Goal: Task Accomplishment & Management: Complete application form

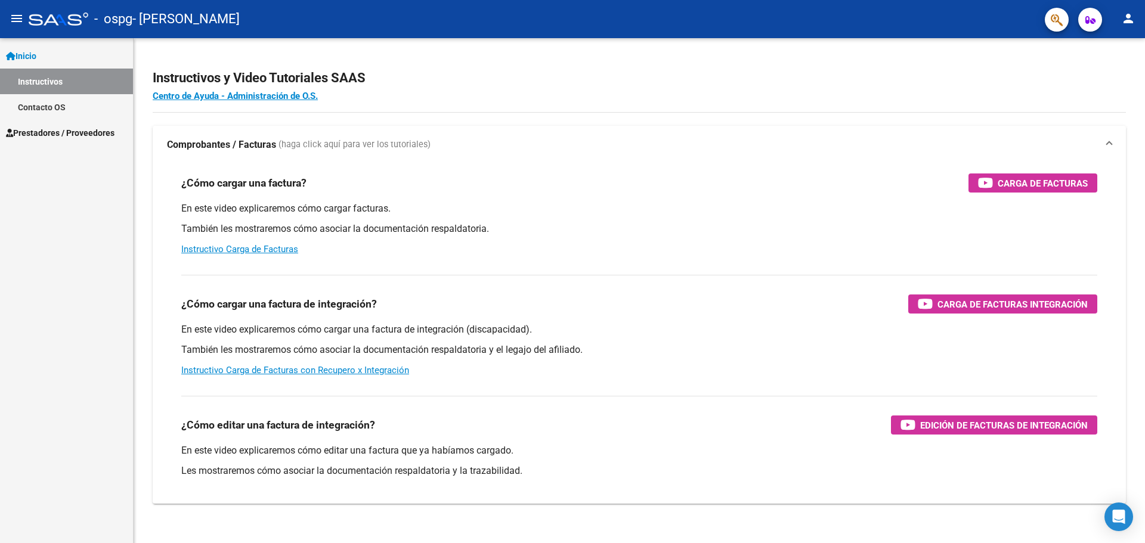
click at [29, 124] on link "Prestadores / Proveedores" at bounding box center [66, 133] width 133 height 26
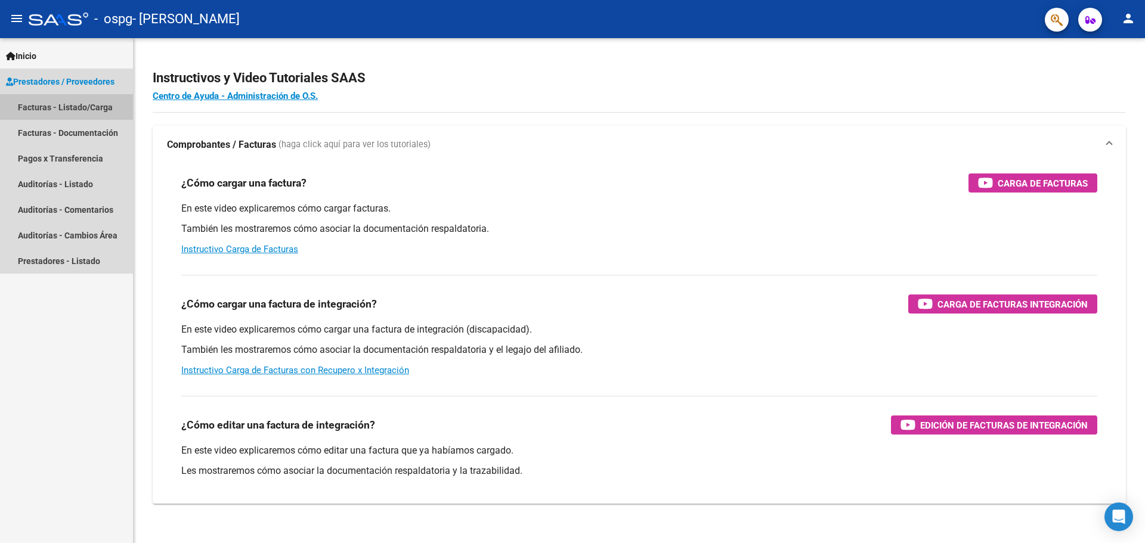
click at [34, 106] on link "Facturas - Listado/Carga" at bounding box center [66, 107] width 133 height 26
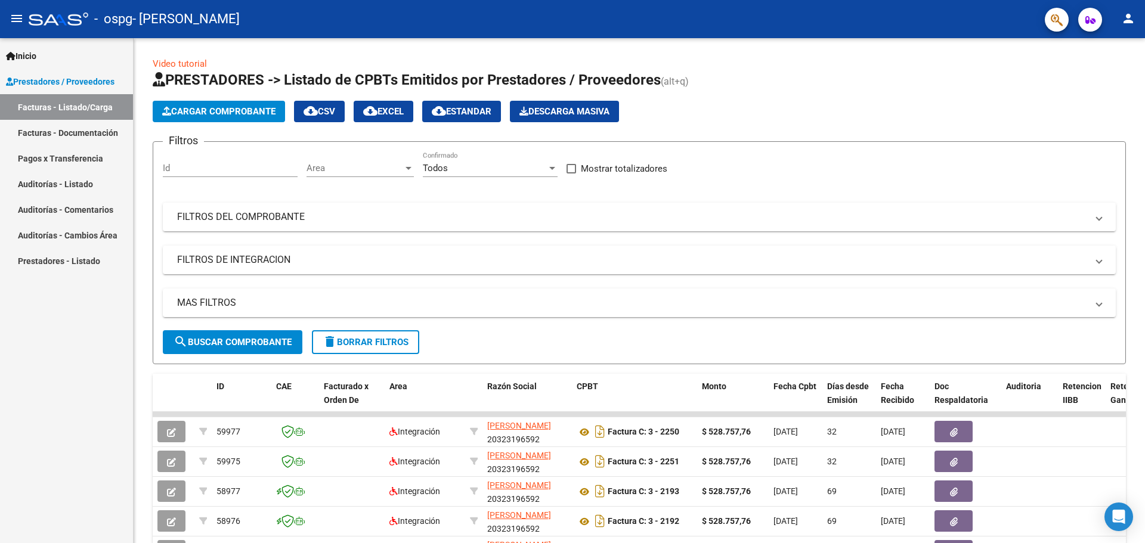
click at [196, 111] on span "Cargar Comprobante" at bounding box center [218, 111] width 113 height 11
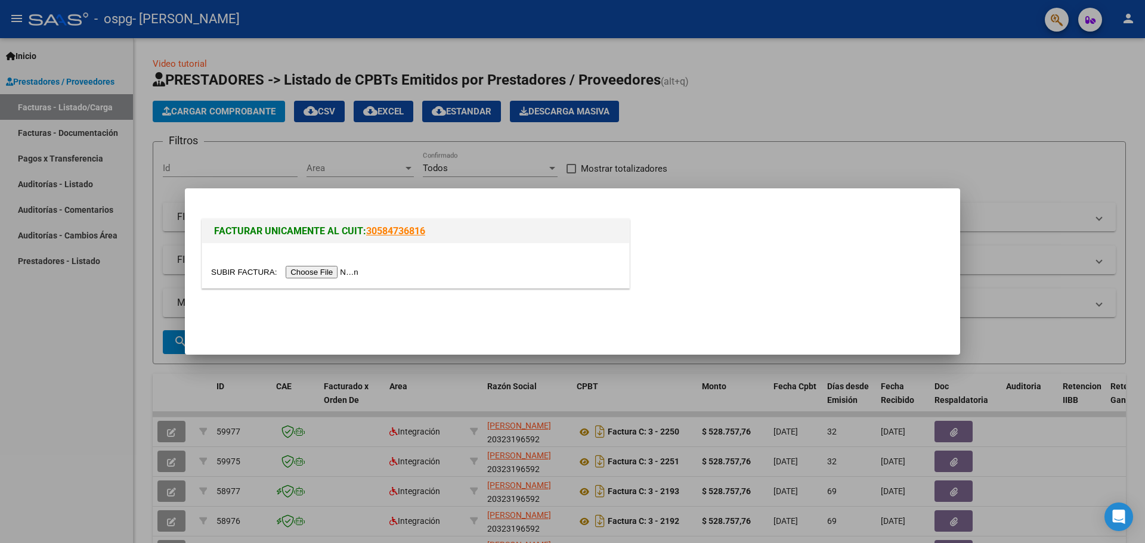
click at [299, 265] on div at bounding box center [415, 272] width 409 height 14
click at [296, 274] on input "file" at bounding box center [286, 272] width 151 height 13
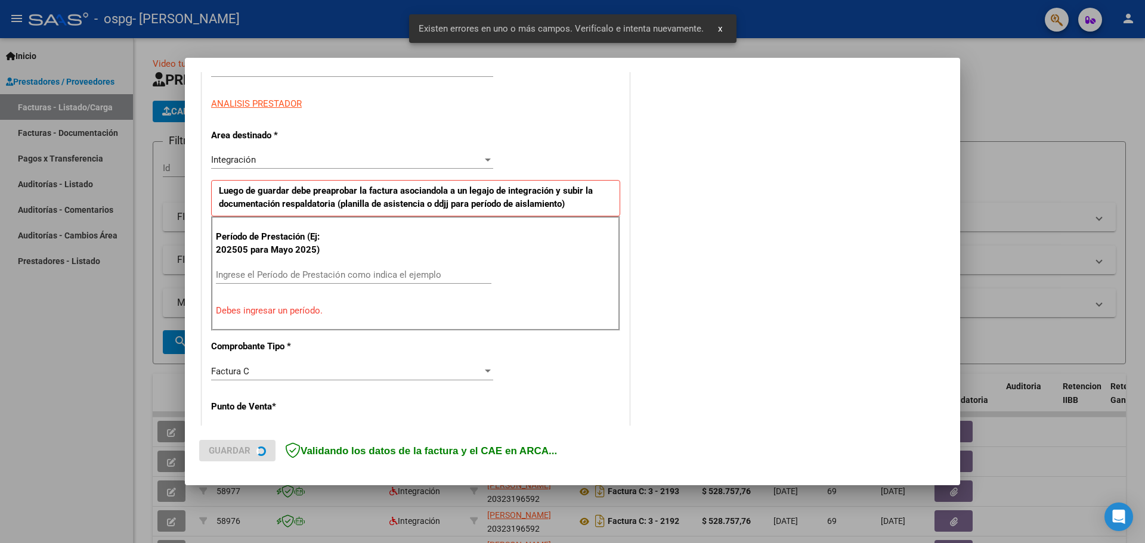
scroll to position [216, 0]
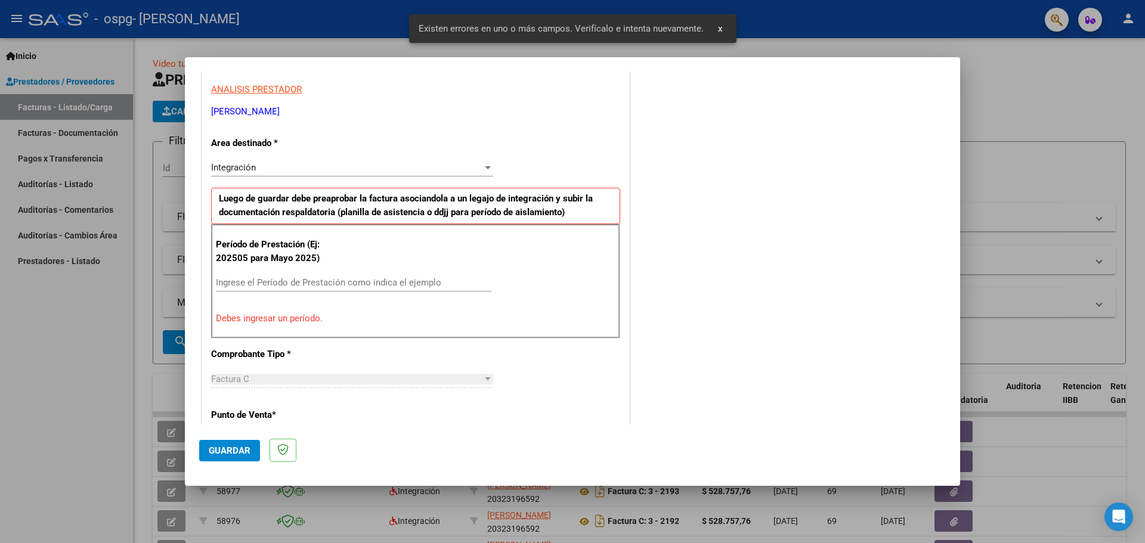
click at [312, 280] on input "Ingrese el Período de Prestación como indica el ejemplo" at bounding box center [353, 282] width 275 height 11
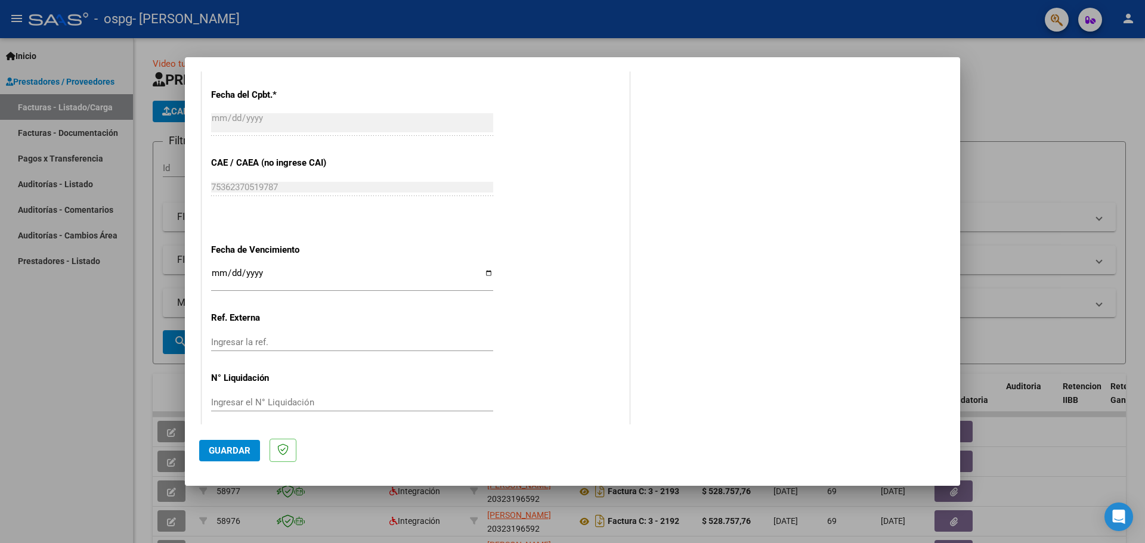
scroll to position [693, 0]
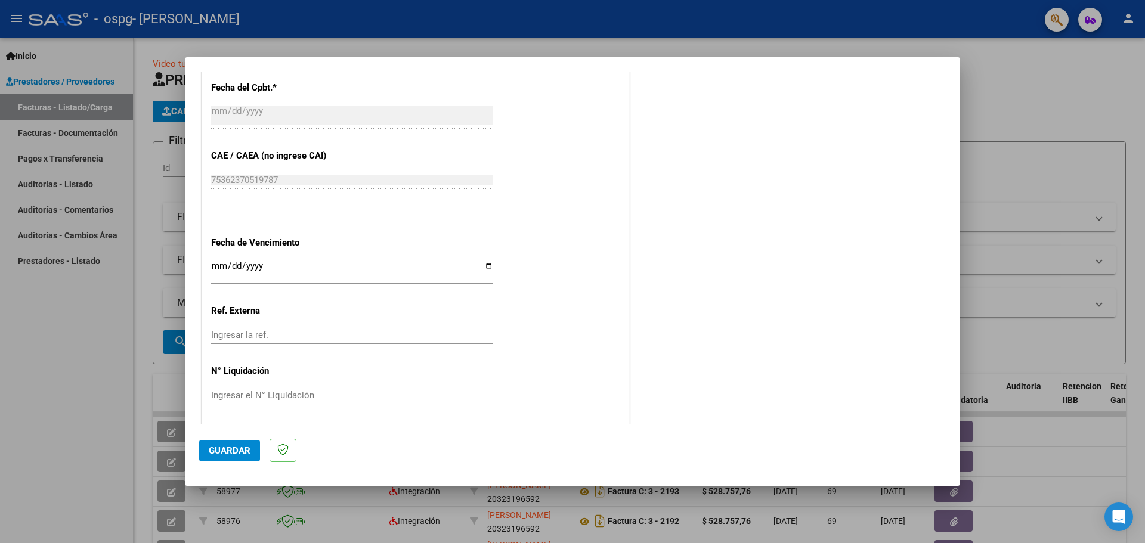
type input "202508"
click at [213, 262] on input "Ingresar la fecha" at bounding box center [352, 270] width 282 height 19
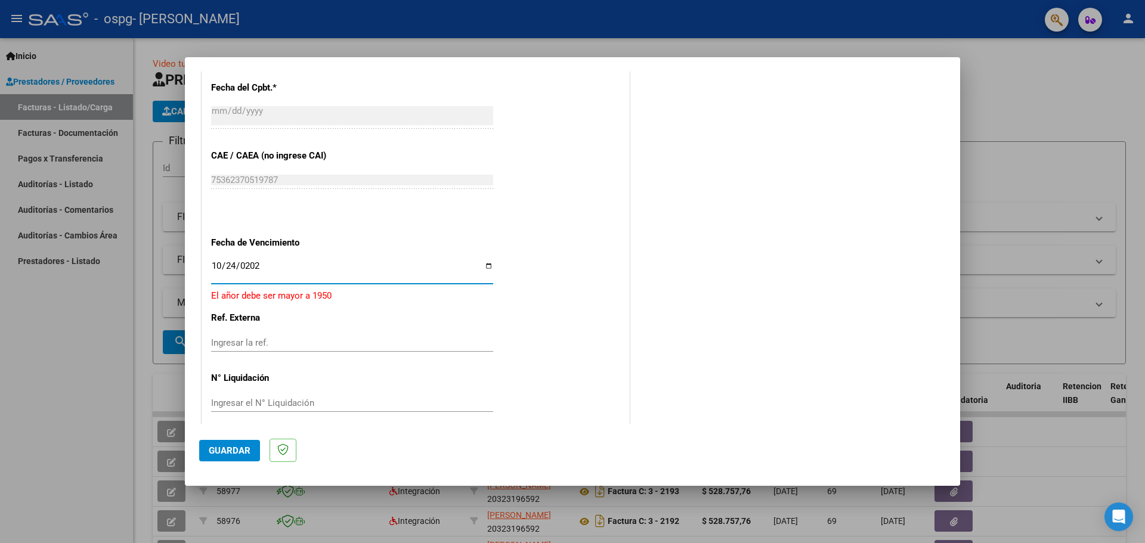
type input "[DATE]"
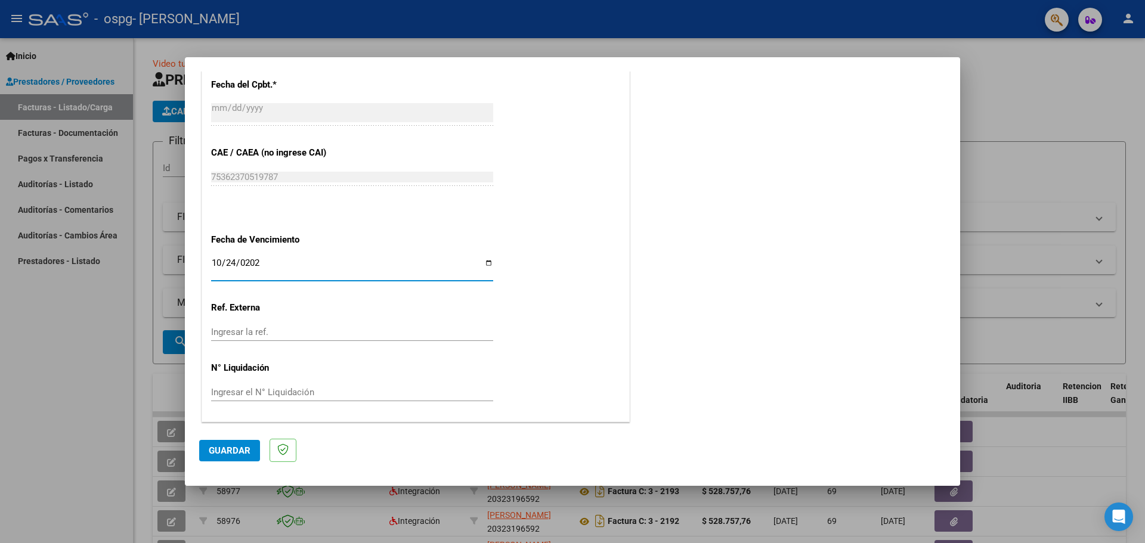
click at [260, 327] on input "Ingresar la ref." at bounding box center [352, 332] width 282 height 11
click at [233, 451] on span "Guardar" at bounding box center [230, 450] width 42 height 11
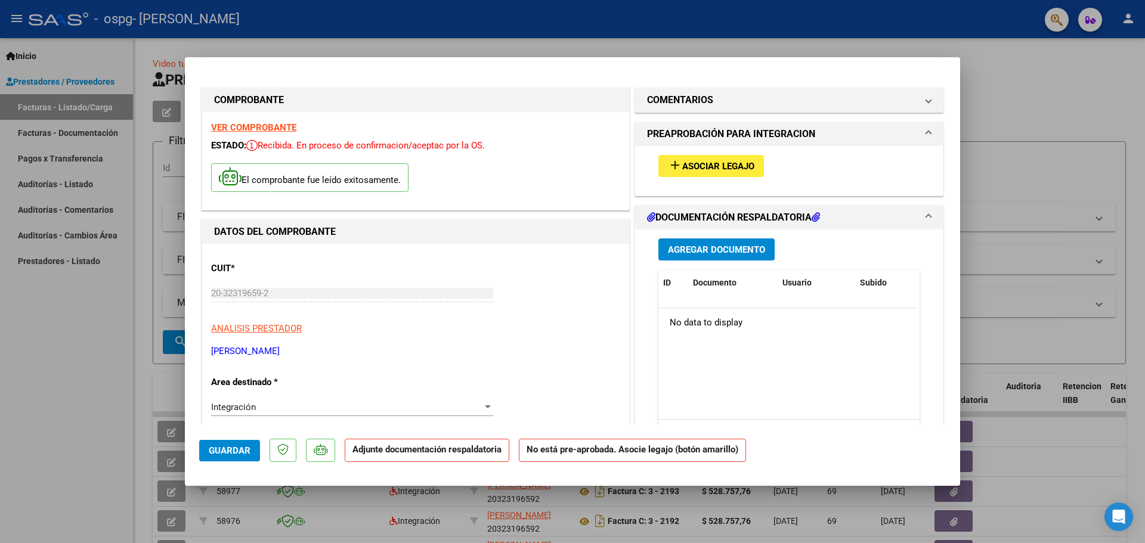
click at [670, 162] on mat-icon "add" at bounding box center [675, 165] width 14 height 14
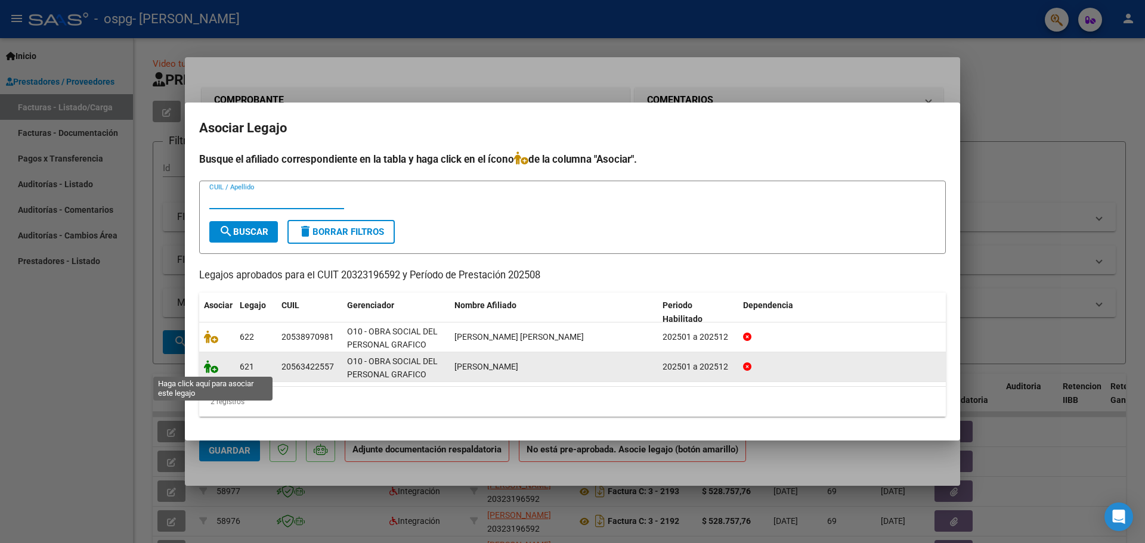
click at [209, 363] on icon at bounding box center [211, 366] width 14 height 13
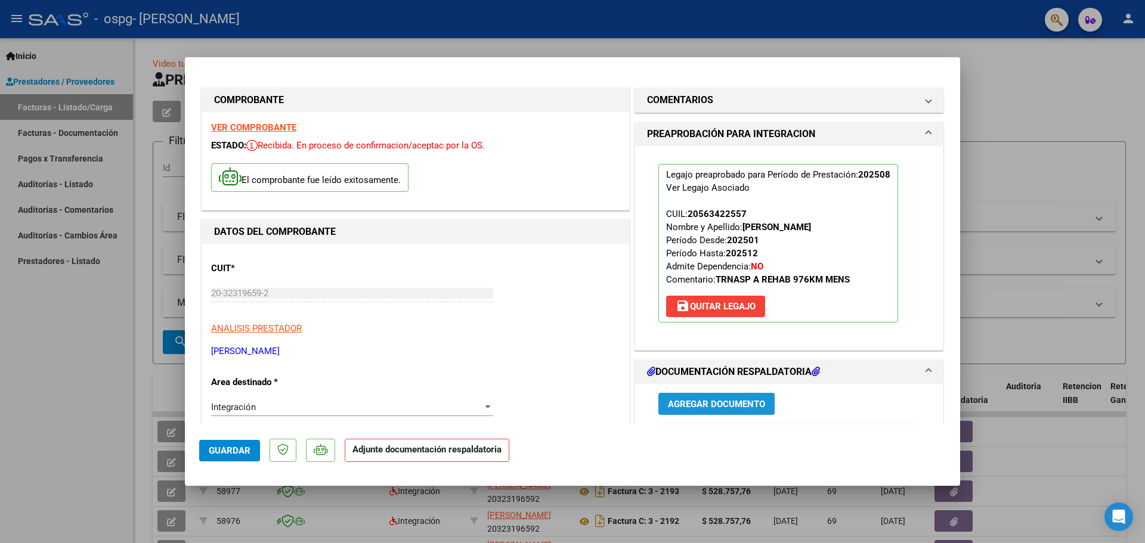
click at [702, 407] on span "Agregar Documento" at bounding box center [716, 404] width 97 height 11
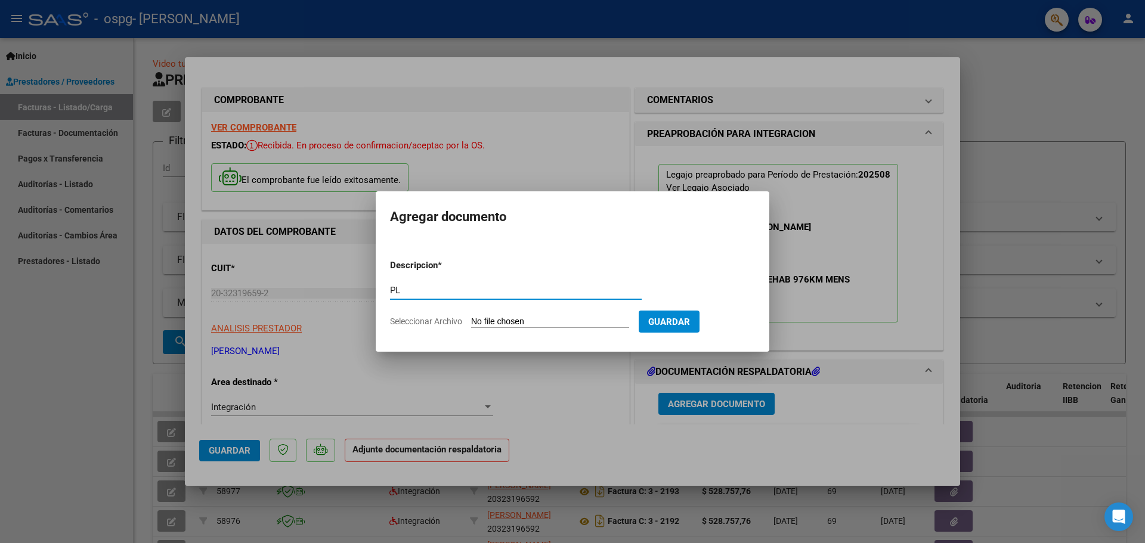
type input "P"
type input "A"
type input "asistencia"
click at [566, 320] on input "Seleccionar Archivo" at bounding box center [550, 322] width 158 height 11
type input "C:\fakepath\ASIST [DATE] [PERSON_NAME].pdf"
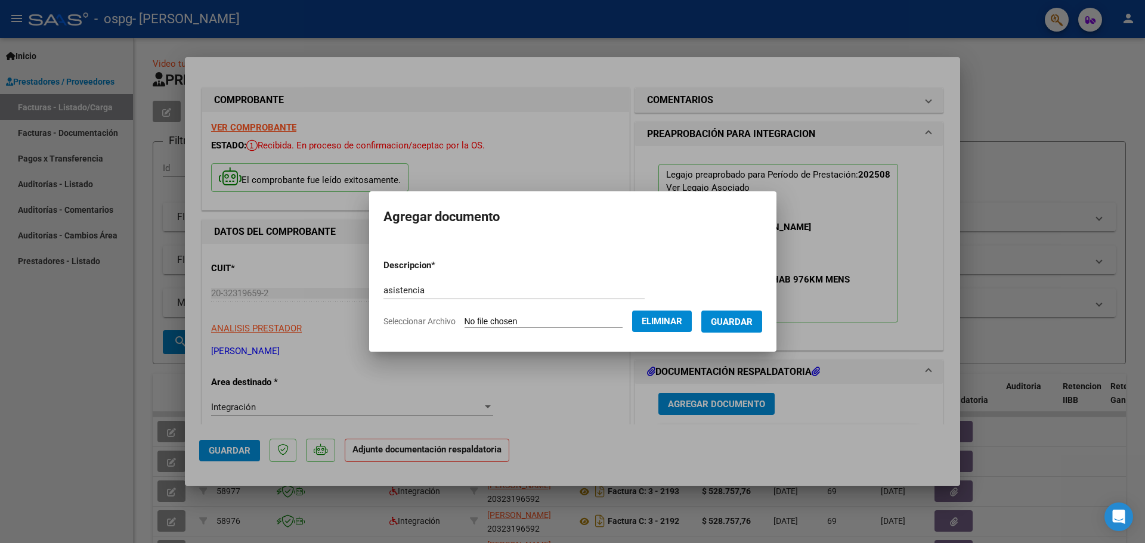
click at [738, 324] on span "Guardar" at bounding box center [732, 322] width 42 height 11
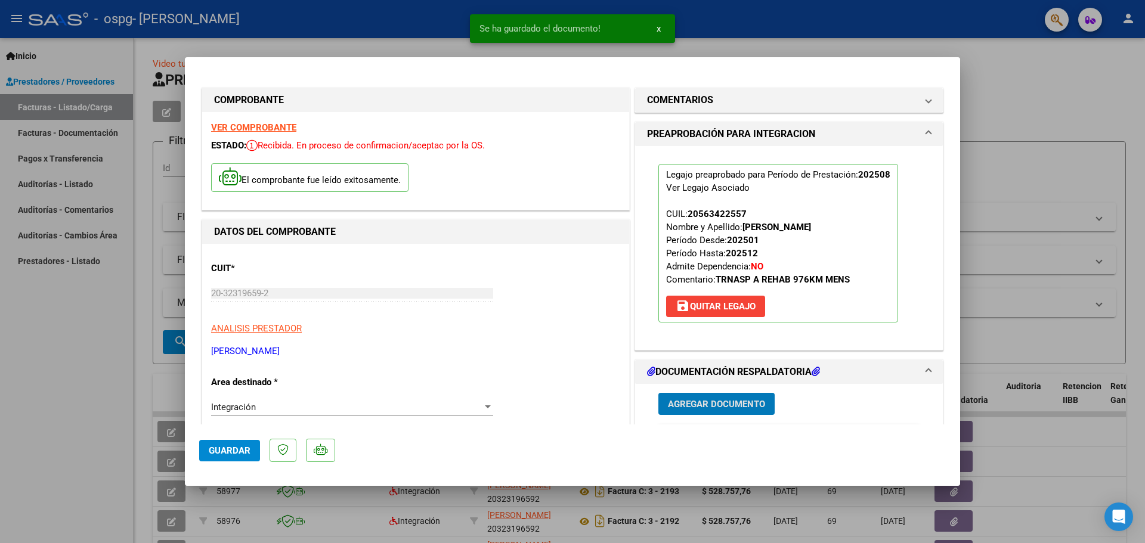
click at [692, 397] on button "Agregar Documento" at bounding box center [716, 404] width 116 height 22
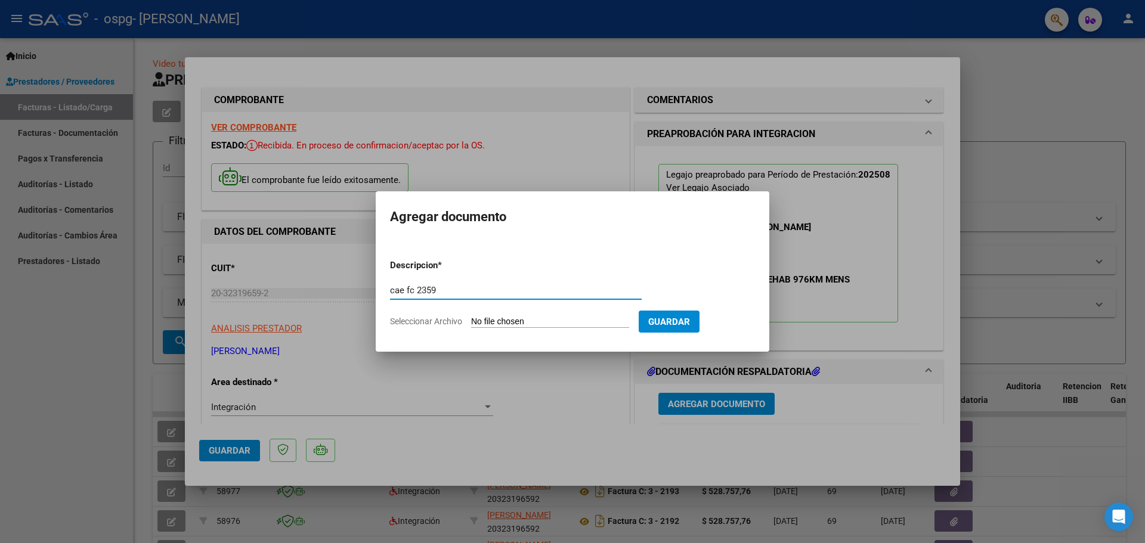
type input "cae fc 2359"
click at [547, 321] on input "Seleccionar Archivo" at bounding box center [550, 322] width 158 height 11
type input "C:\fakepath\CAE FC 2359.pdf"
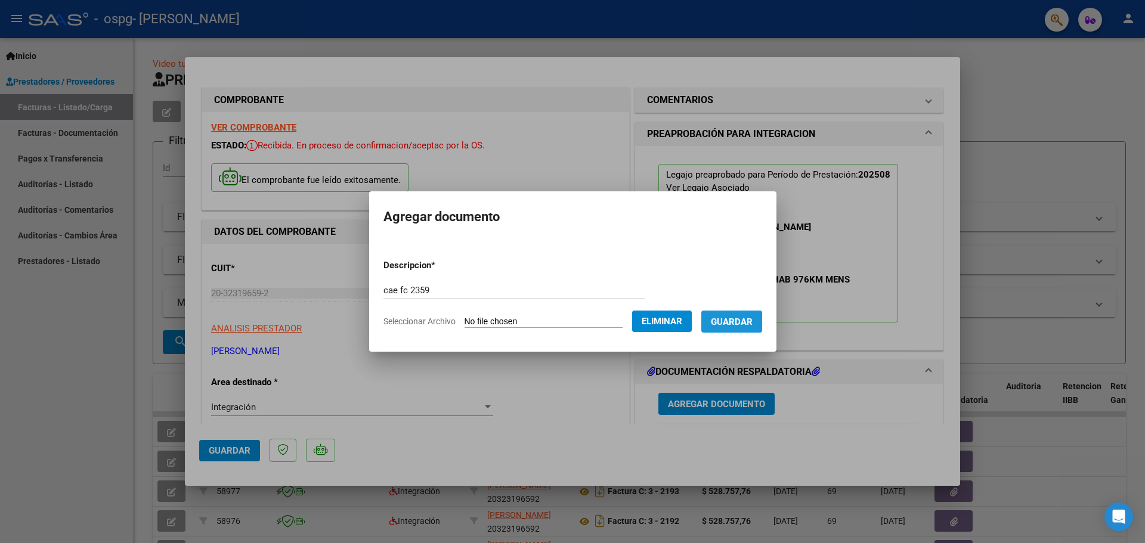
click at [736, 323] on span "Guardar" at bounding box center [732, 322] width 42 height 11
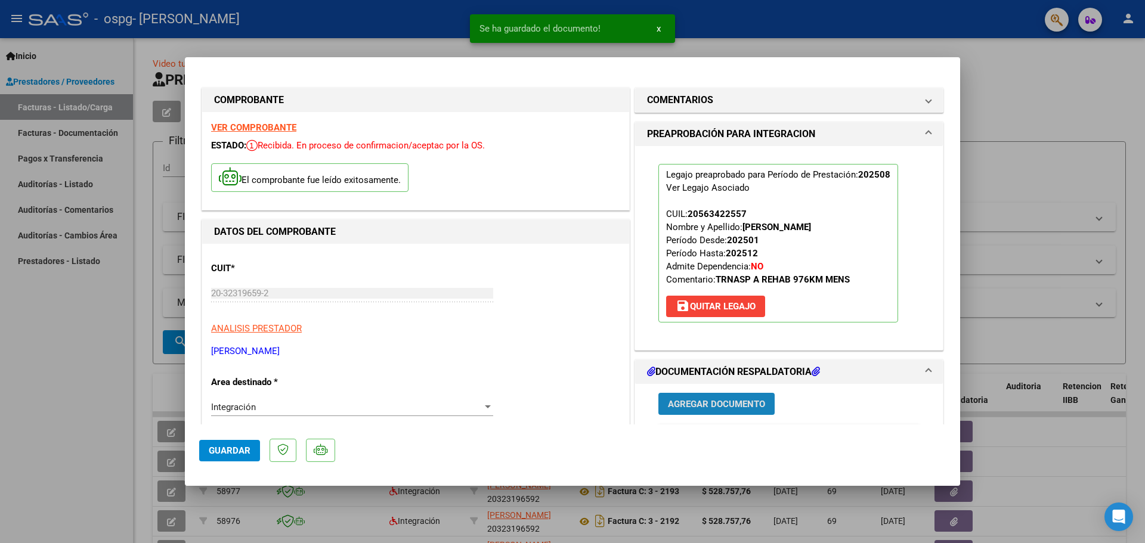
click at [700, 407] on span "Agregar Documento" at bounding box center [716, 404] width 97 height 11
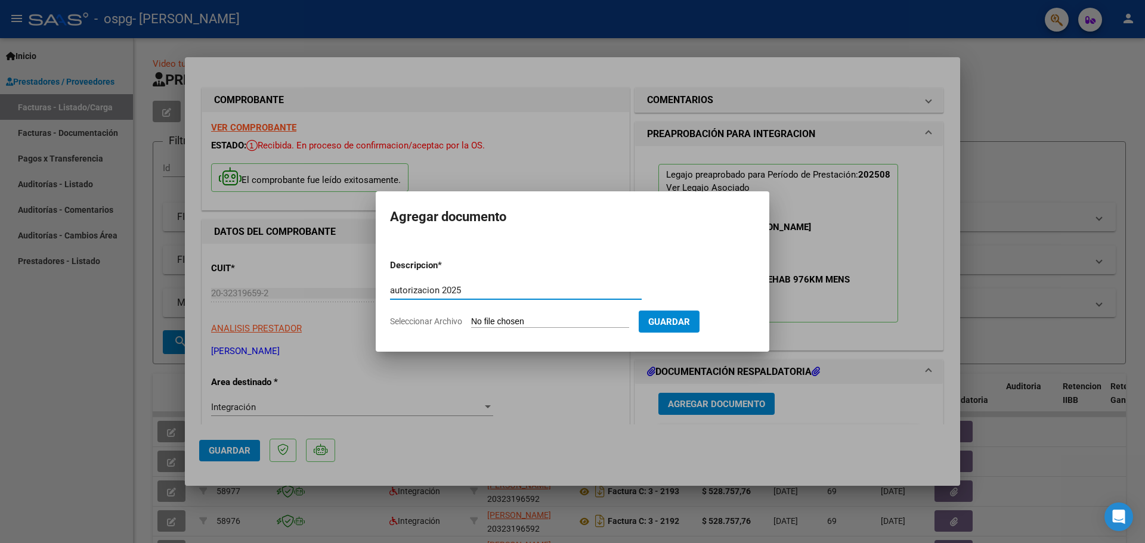
type input "autorizacion 2025"
click at [538, 318] on input "Seleccionar Archivo" at bounding box center [550, 322] width 158 height 11
type input "C:\fakepath\AUTORIACION 2025.doc - Documentos de Google.pdf"
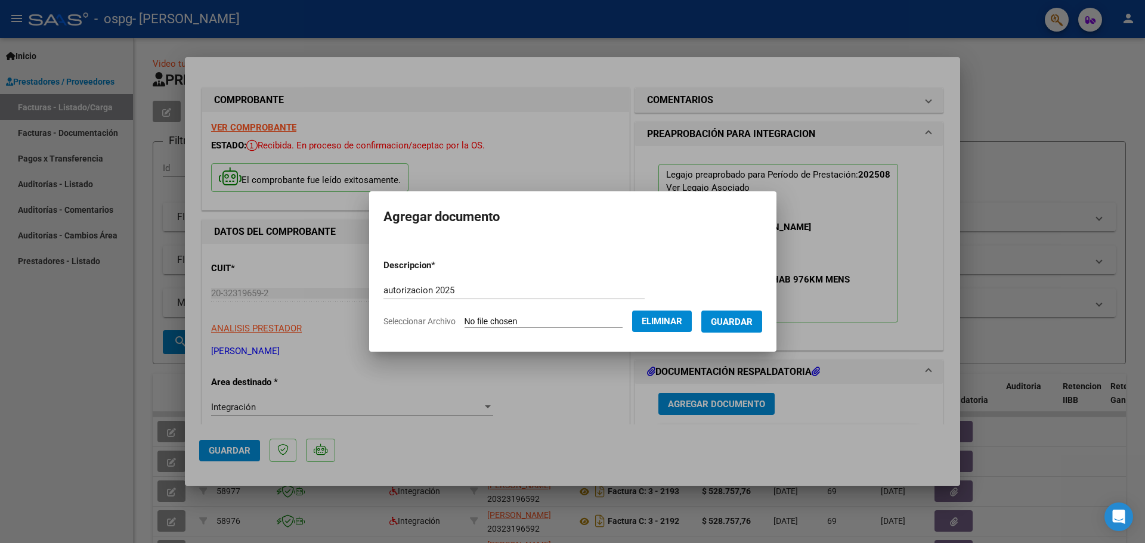
click at [733, 323] on span "Guardar" at bounding box center [732, 322] width 42 height 11
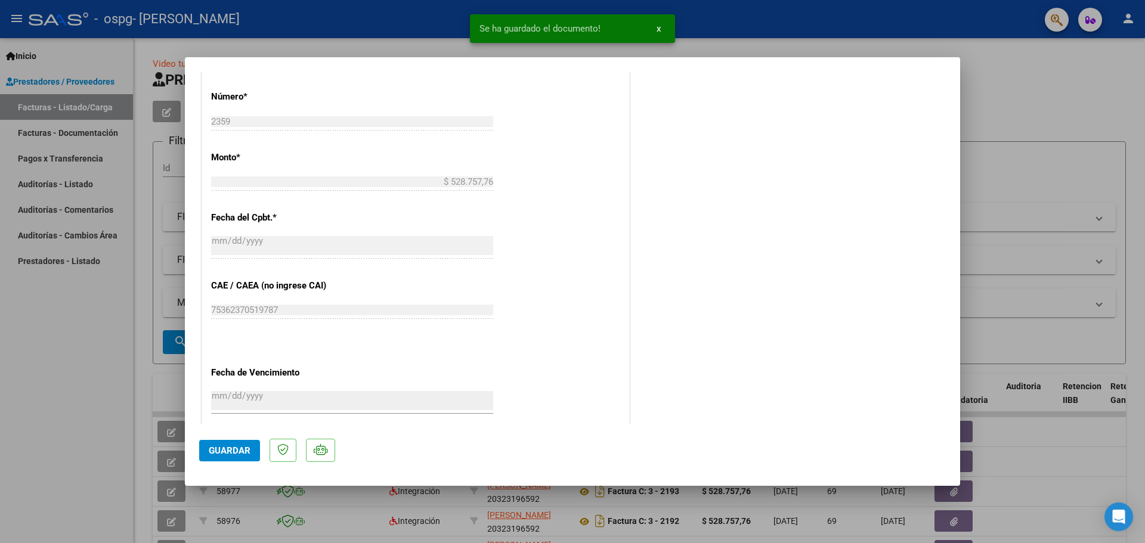
scroll to position [714, 0]
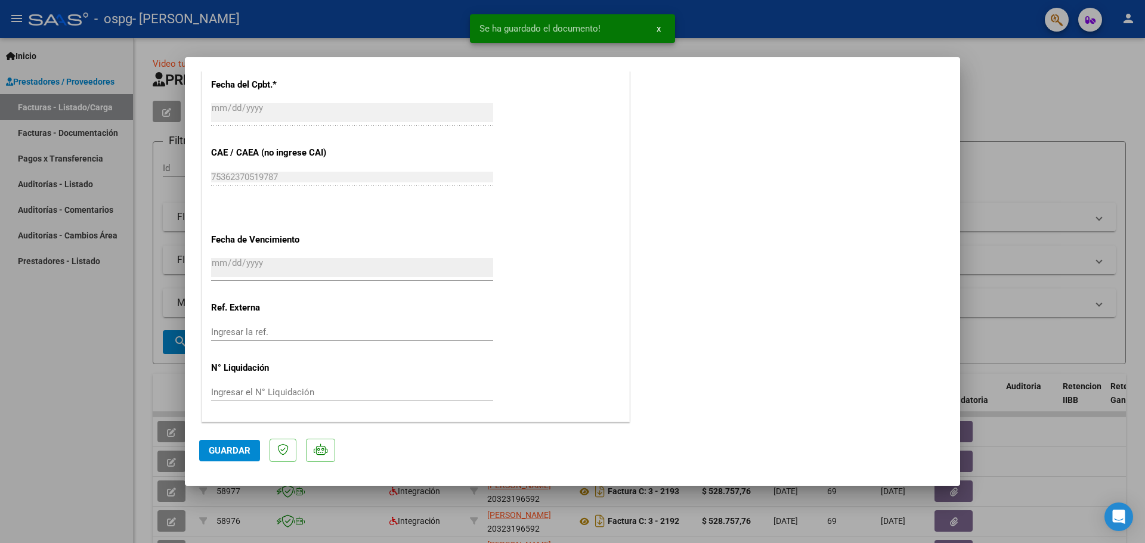
click at [216, 453] on span "Guardar" at bounding box center [230, 450] width 42 height 11
click at [1045, 216] on div at bounding box center [572, 271] width 1145 height 543
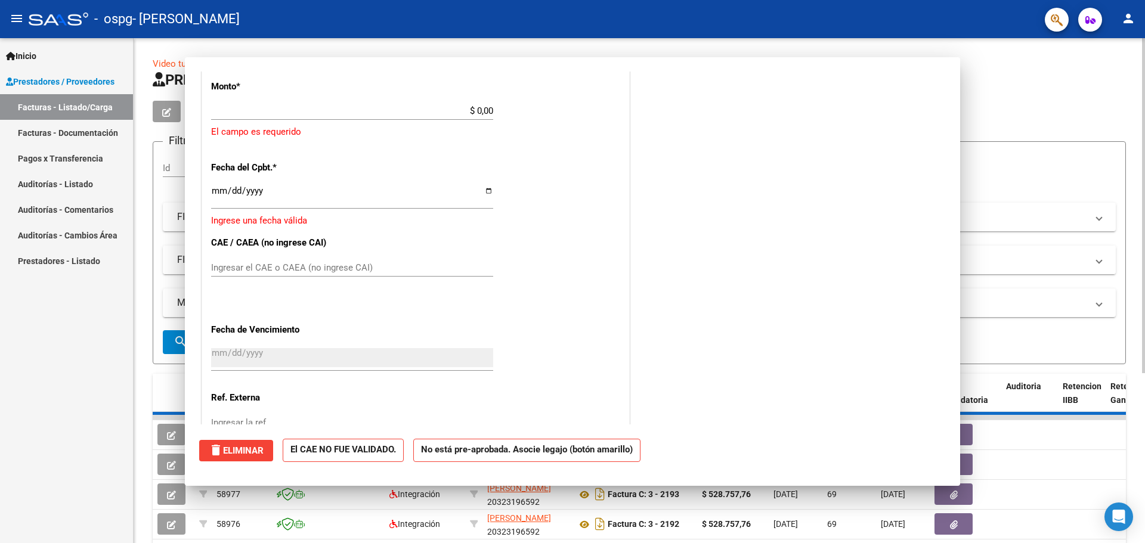
scroll to position [0, 0]
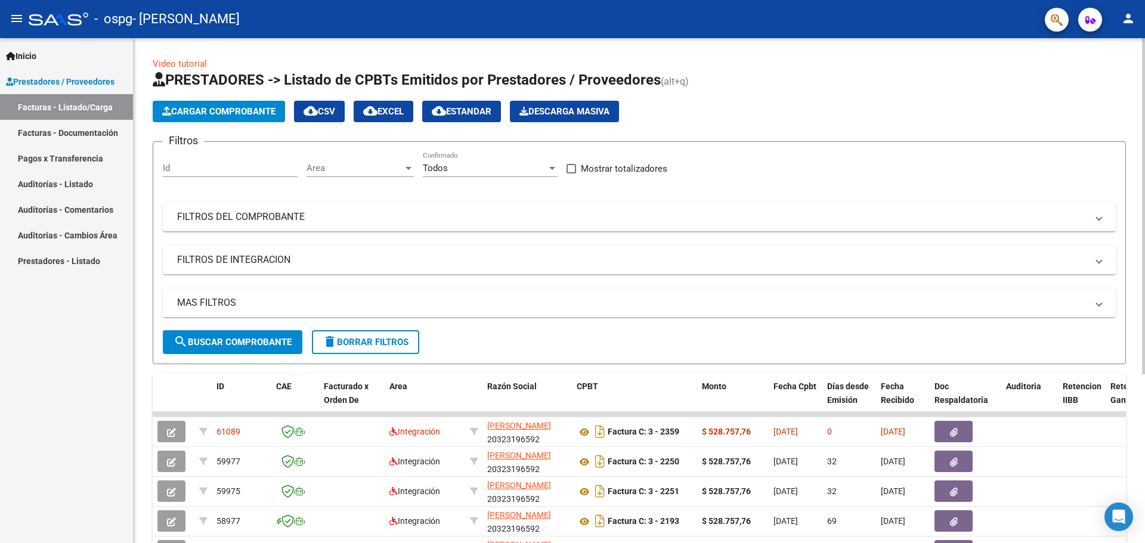
click at [188, 106] on span "Cargar Comprobante" at bounding box center [218, 111] width 113 height 11
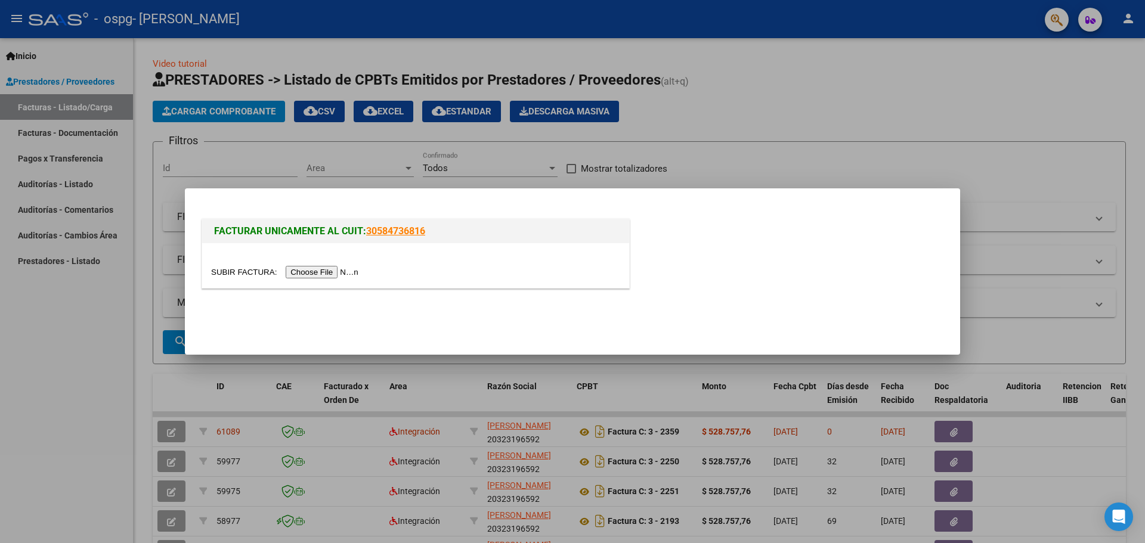
click at [323, 272] on input "file" at bounding box center [286, 272] width 151 height 13
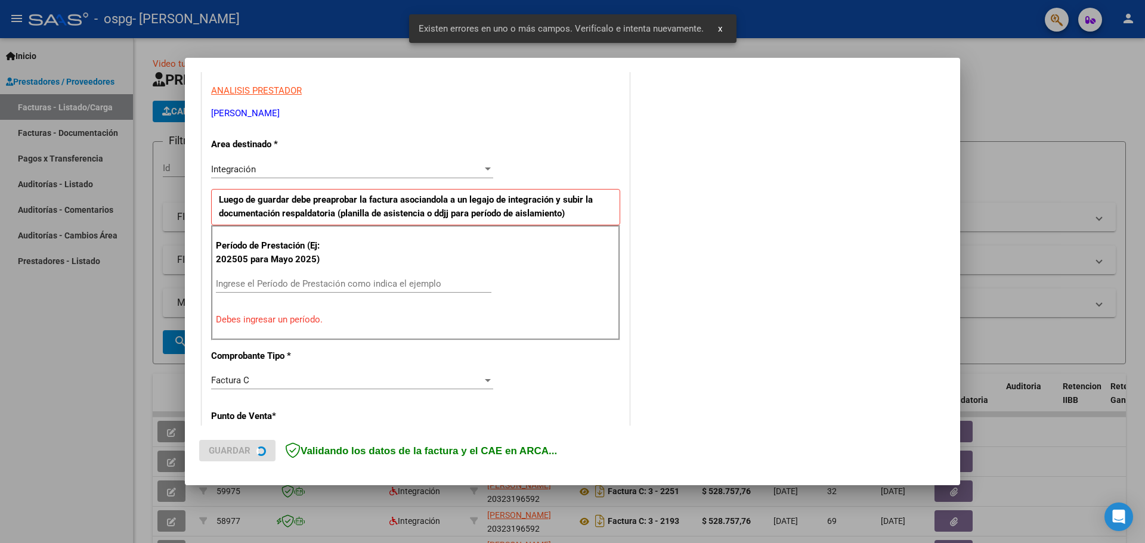
scroll to position [216, 0]
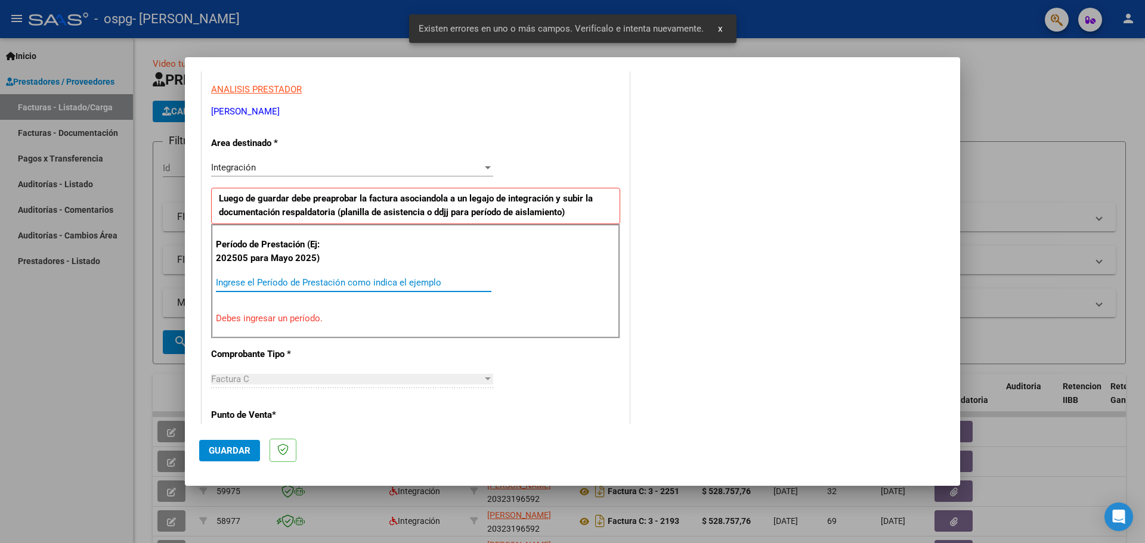
click at [255, 279] on input "Ingrese el Período de Prestación como indica el ejemplo" at bounding box center [353, 282] width 275 height 11
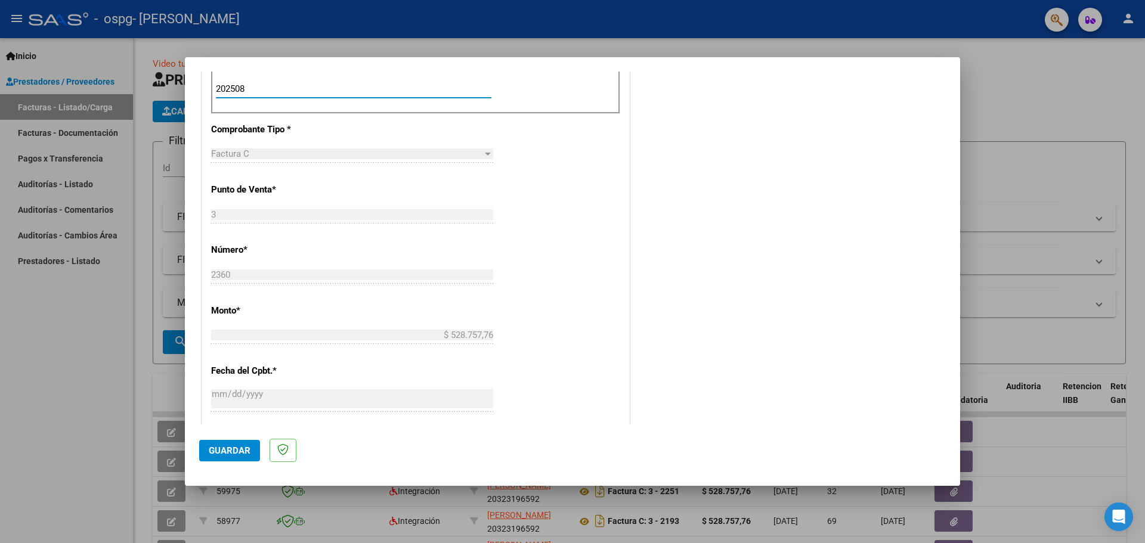
scroll to position [455, 0]
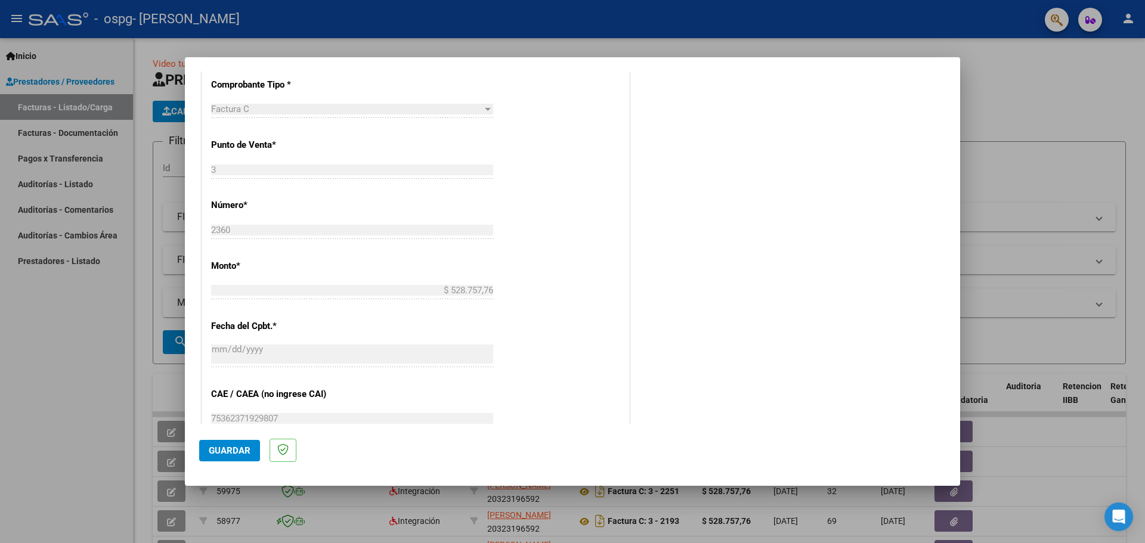
type input "202508"
click at [223, 446] on span "Guardar" at bounding box center [230, 450] width 42 height 11
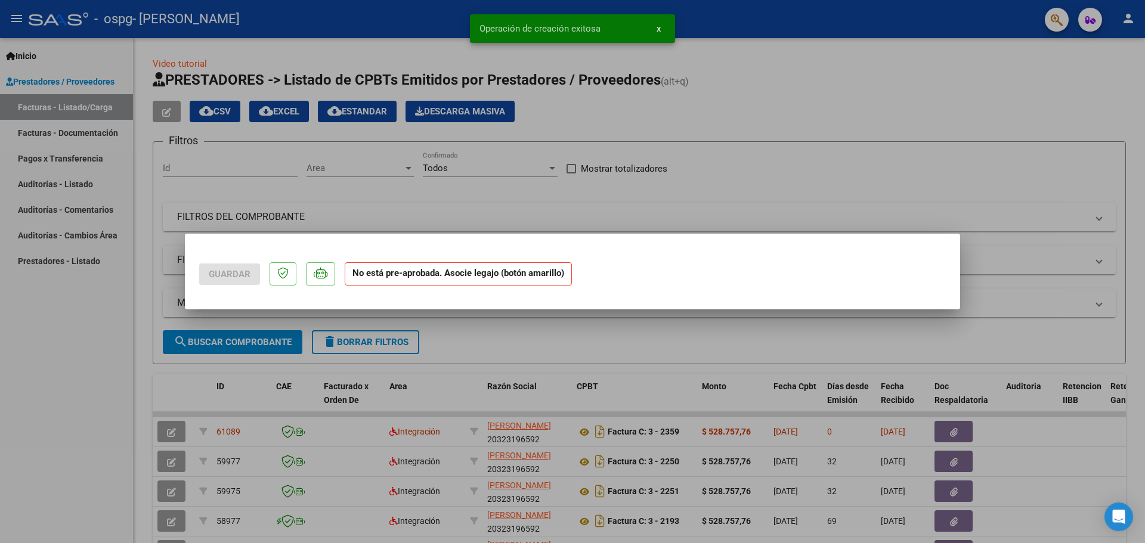
scroll to position [0, 0]
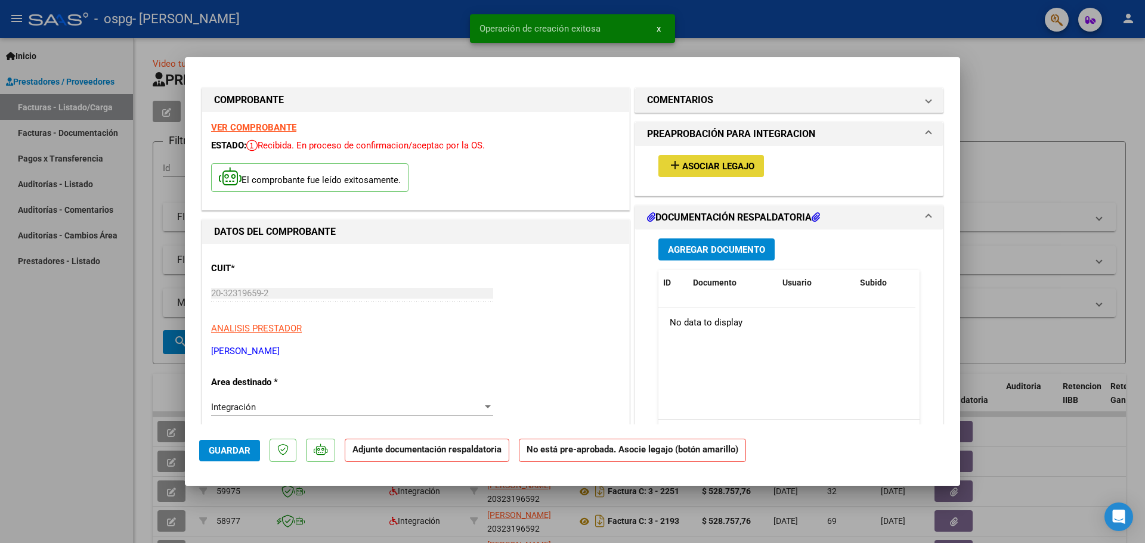
click at [682, 168] on span "Asociar Legajo" at bounding box center [718, 166] width 72 height 11
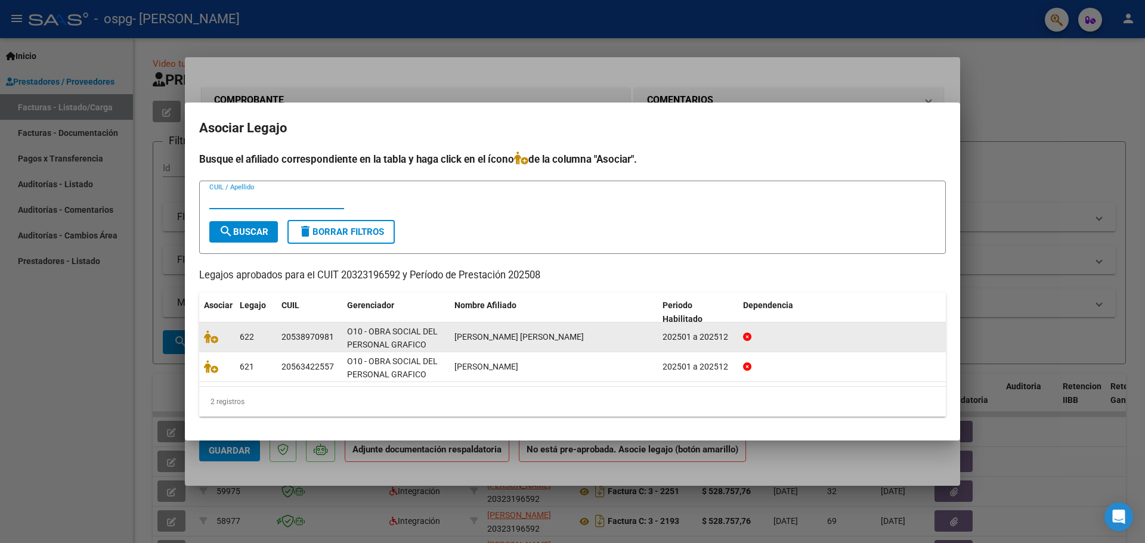
click at [216, 344] on div at bounding box center [217, 337] width 26 height 14
click at [207, 337] on icon at bounding box center [211, 336] width 14 height 13
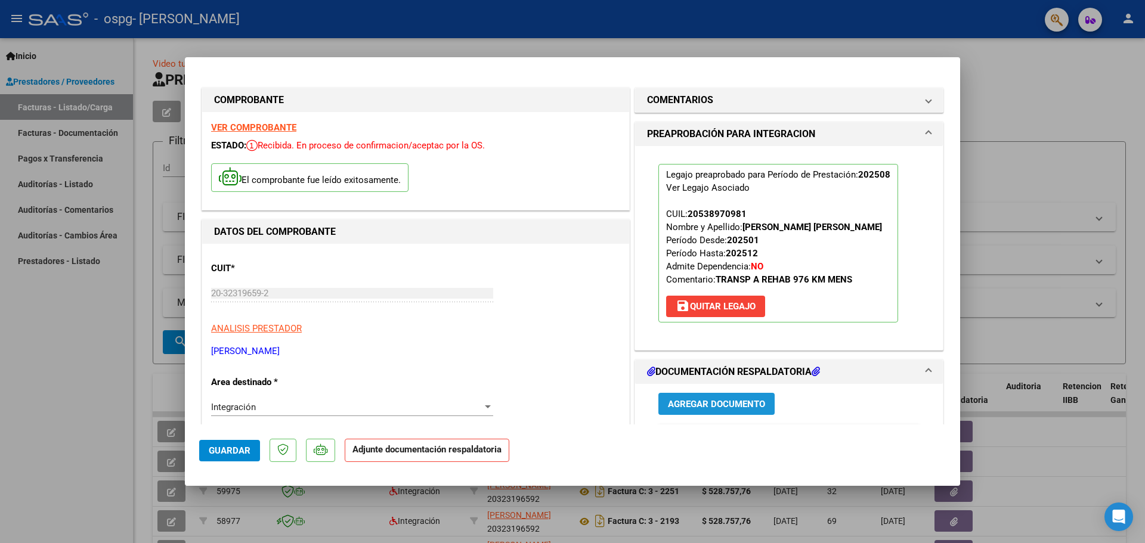
click at [709, 401] on span "Agregar Documento" at bounding box center [716, 404] width 97 height 11
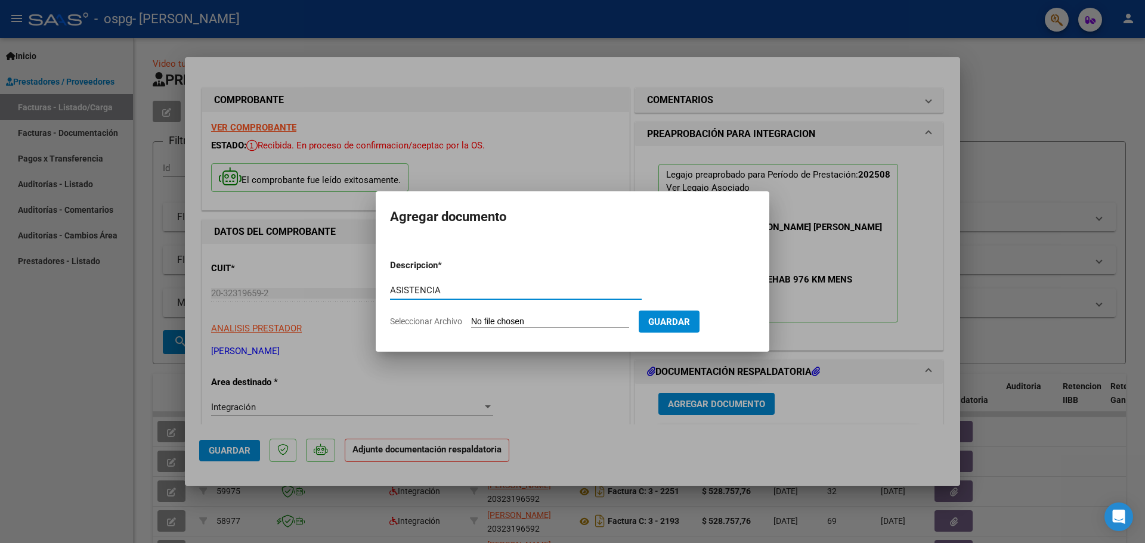
type input "ASISTENCIA"
click at [605, 320] on input "Seleccionar Archivo" at bounding box center [550, 322] width 158 height 11
type input "C:\fakepath\ASIST [DATE] [PERSON_NAME].pdf"
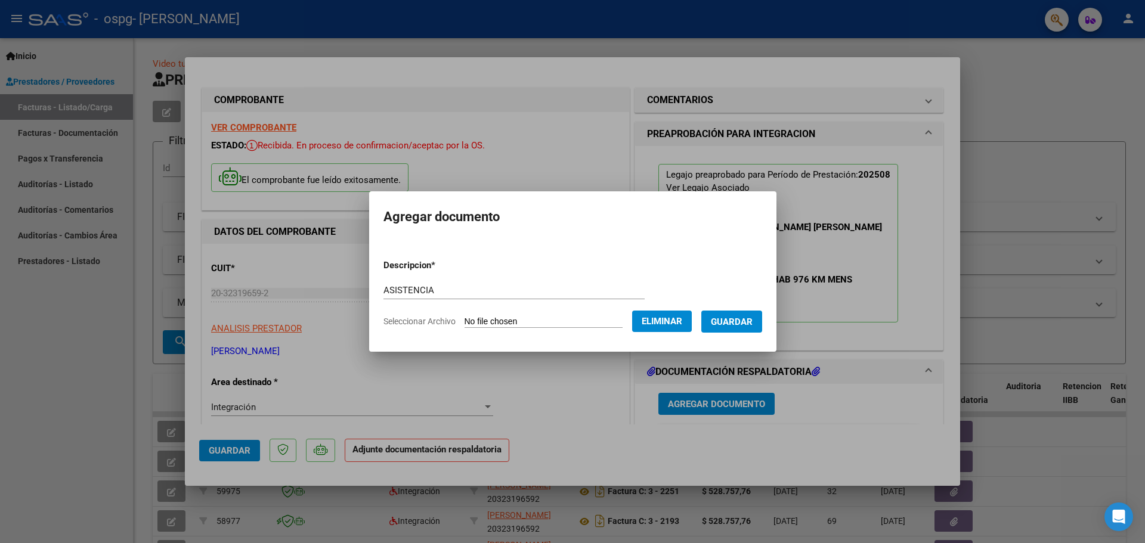
click at [727, 320] on span "Guardar" at bounding box center [732, 322] width 42 height 11
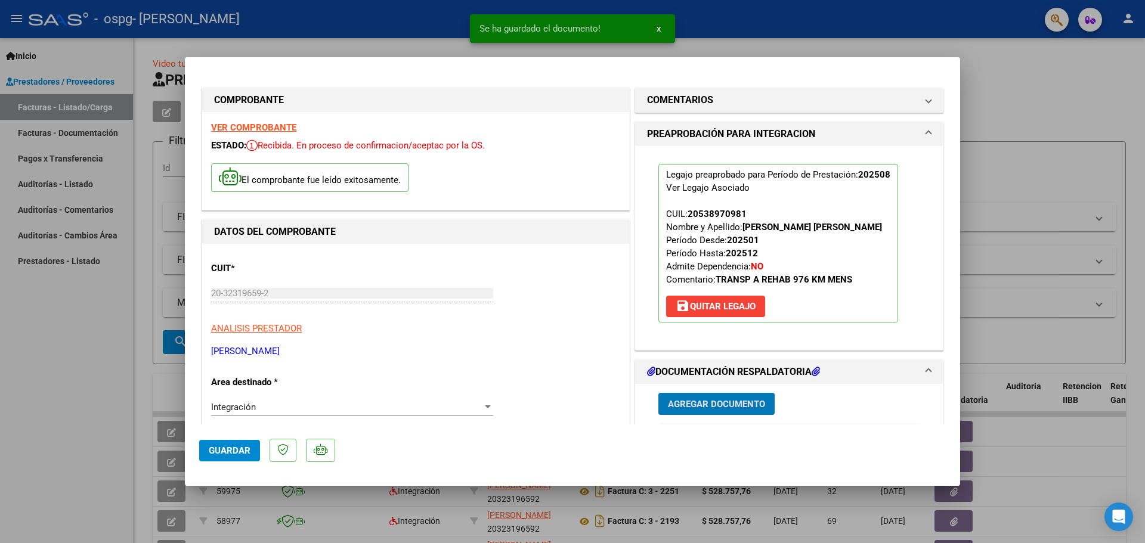
click at [711, 404] on span "Agregar Documento" at bounding box center [716, 404] width 97 height 11
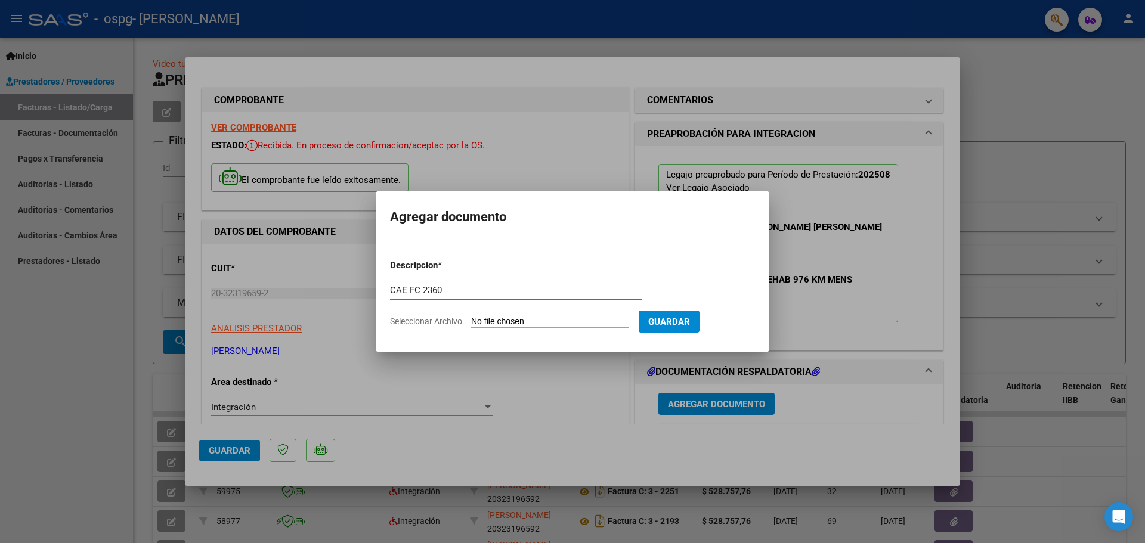
type input "CAE FC 2360"
click at [484, 321] on input "Seleccionar Archivo" at bounding box center [550, 322] width 158 height 11
type input "C:\fakepath\CAE FC 2360.pdf"
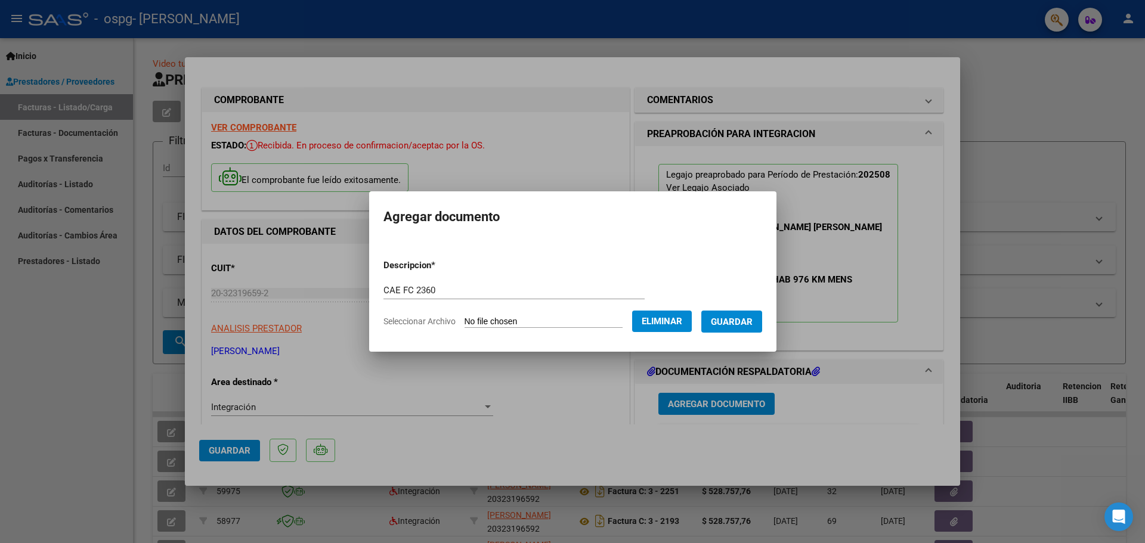
click at [733, 325] on span "Guardar" at bounding box center [732, 322] width 42 height 11
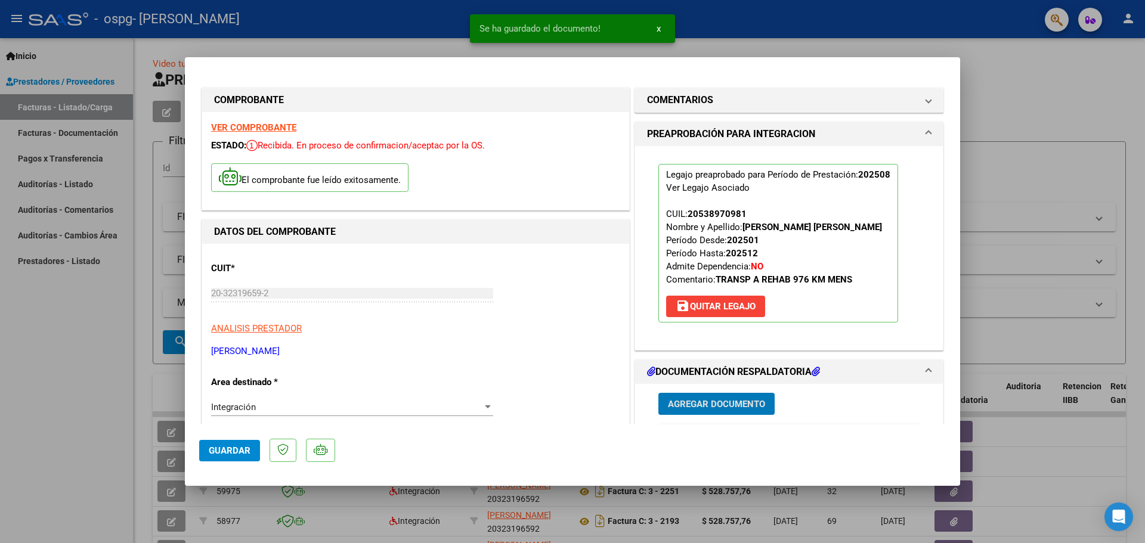
click at [684, 402] on span "Agregar Documento" at bounding box center [716, 404] width 97 height 11
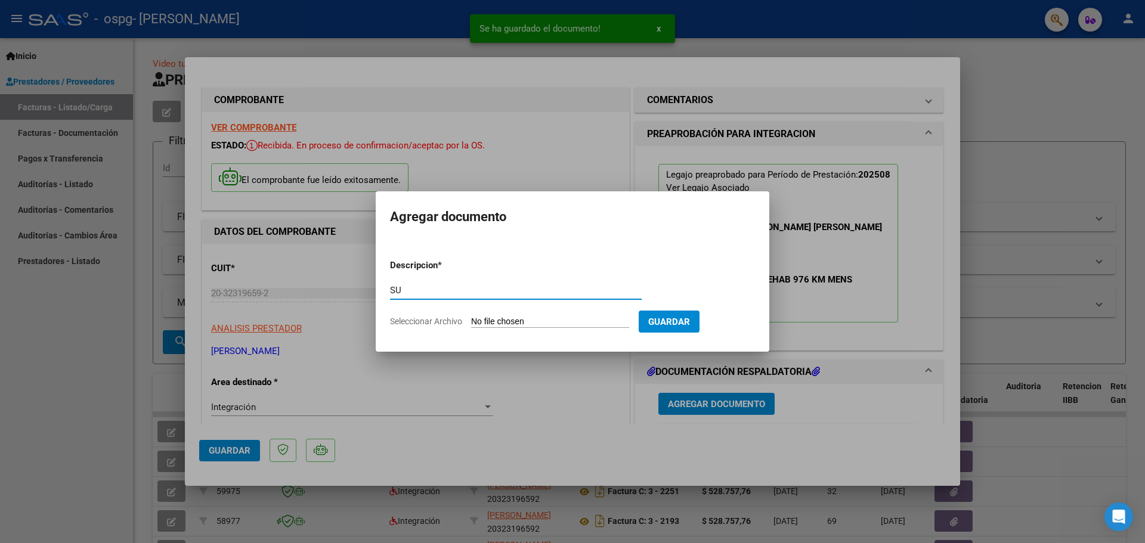
type input "S"
type input "AUTORIZACION 2025"
click at [531, 323] on input "Seleccionar Archivo" at bounding box center [550, 322] width 158 height 11
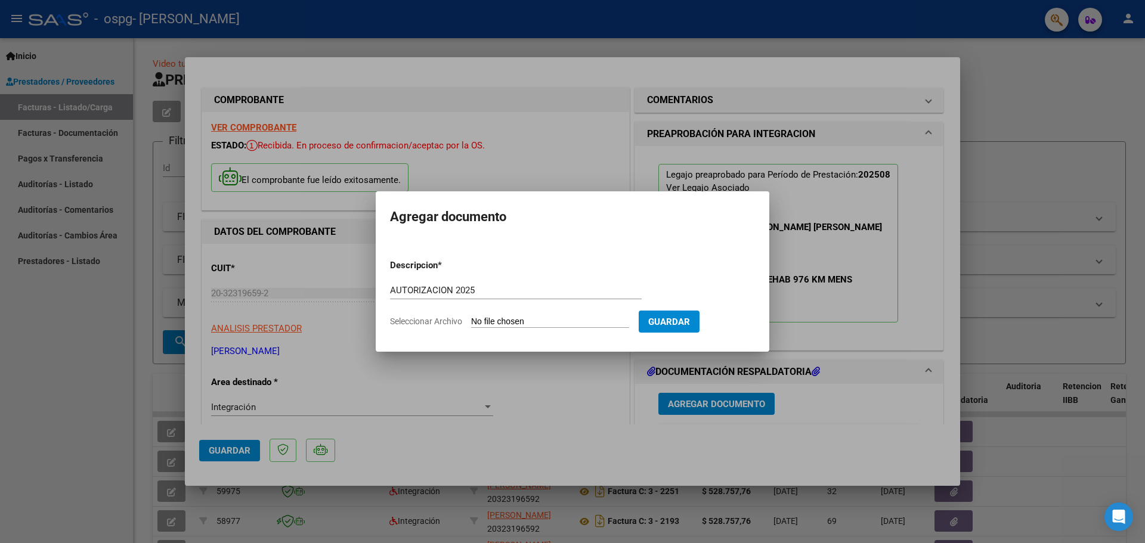
type input "C:\fakepath\AUTORIACION 2025.doc - Documentos de Google.pdf"
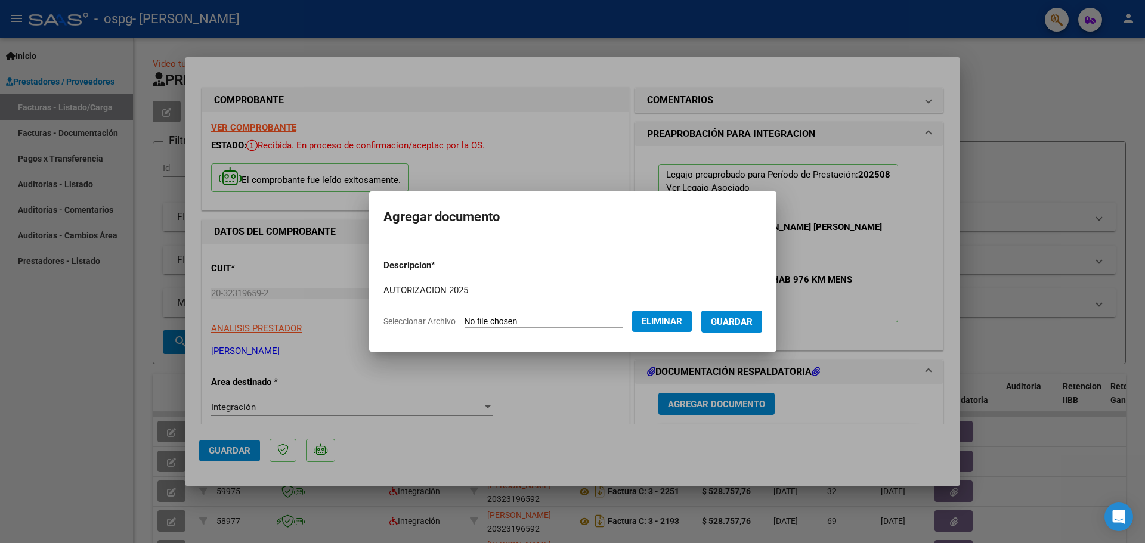
click at [745, 318] on span "Guardar" at bounding box center [732, 322] width 42 height 11
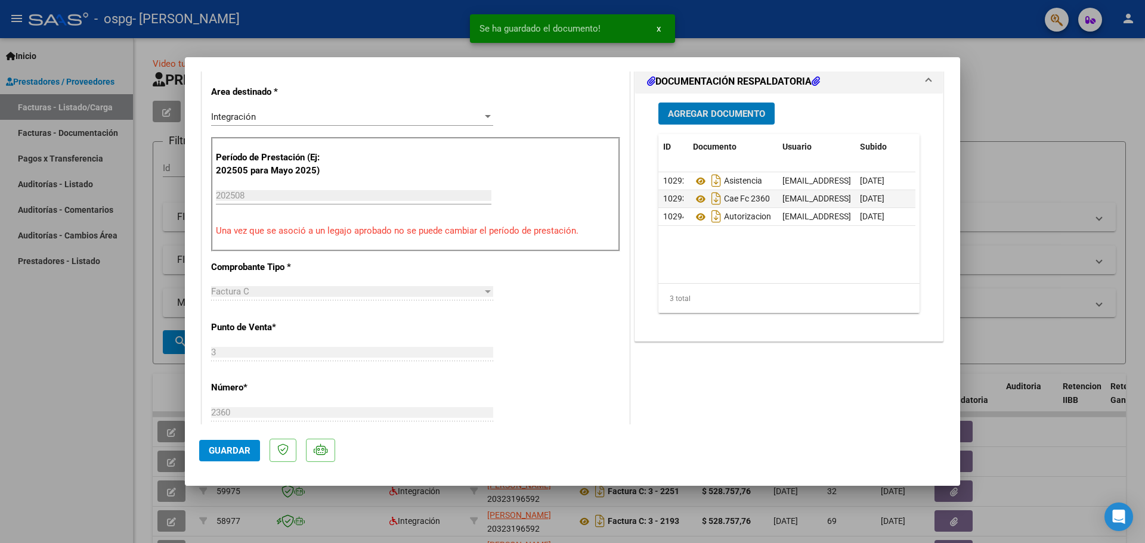
scroll to position [298, 0]
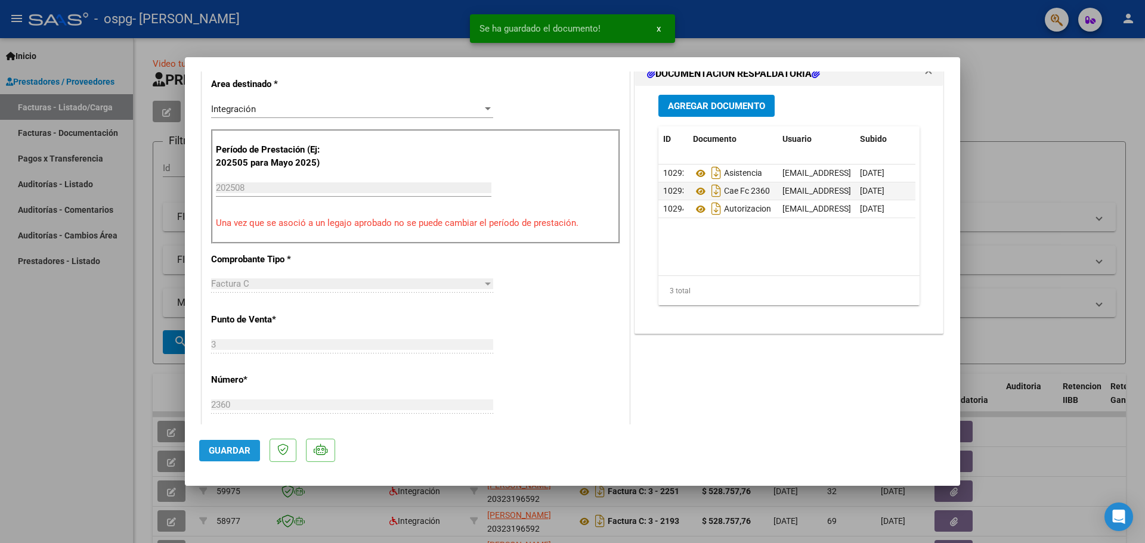
click at [231, 444] on button "Guardar" at bounding box center [229, 450] width 61 height 21
click at [1014, 182] on div at bounding box center [572, 271] width 1145 height 543
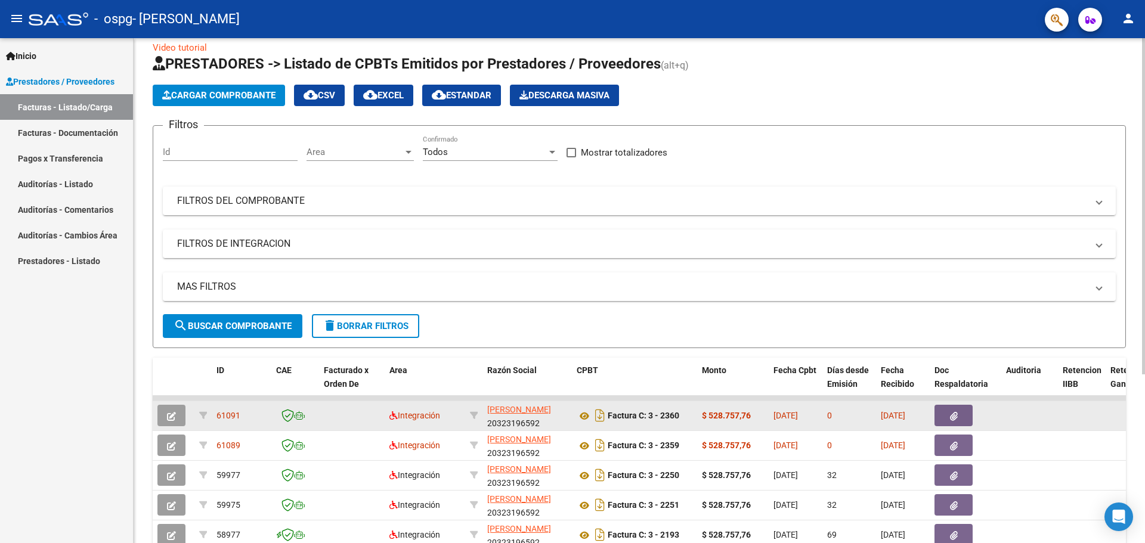
scroll to position [60, 0]
